Goal: Entertainment & Leisure: Consume media (video, audio)

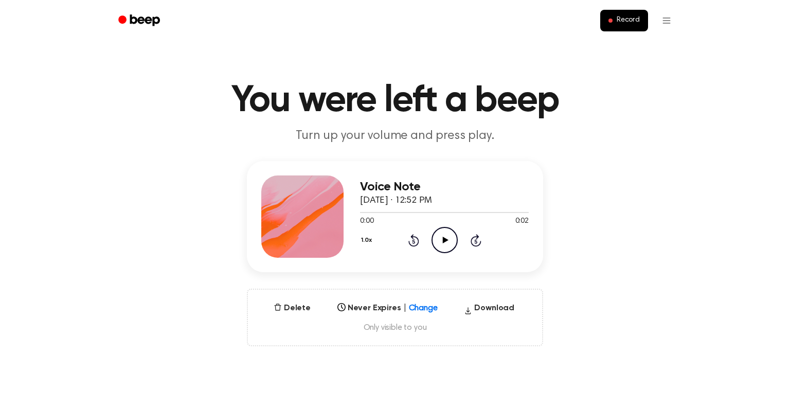
click at [441, 229] on icon "Play Audio" at bounding box center [445, 240] width 26 height 26
click at [440, 227] on icon "Play Audio" at bounding box center [445, 240] width 26 height 26
click at [440, 227] on icon "Pause Audio" at bounding box center [445, 240] width 26 height 26
click at [440, 227] on icon "Play Audio" at bounding box center [445, 240] width 26 height 26
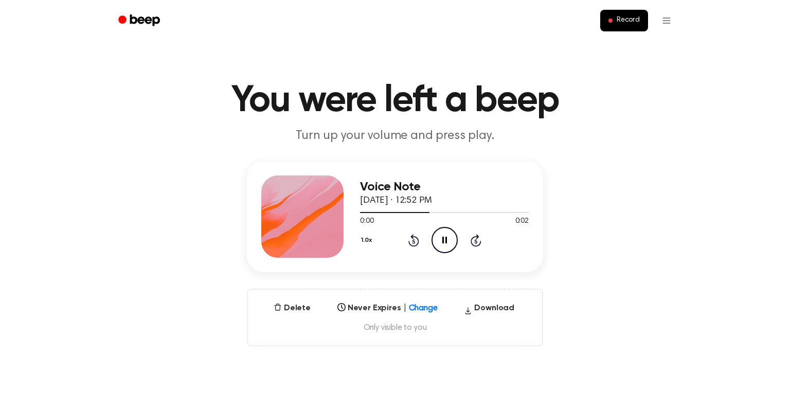
click at [440, 227] on icon "Pause Audio" at bounding box center [445, 240] width 26 height 26
click at [440, 227] on icon "Play Audio" at bounding box center [445, 240] width 26 height 26
click at [440, 227] on icon "Pause Audio" at bounding box center [445, 240] width 26 height 26
